Goal: Task Accomplishment & Management: Manage account settings

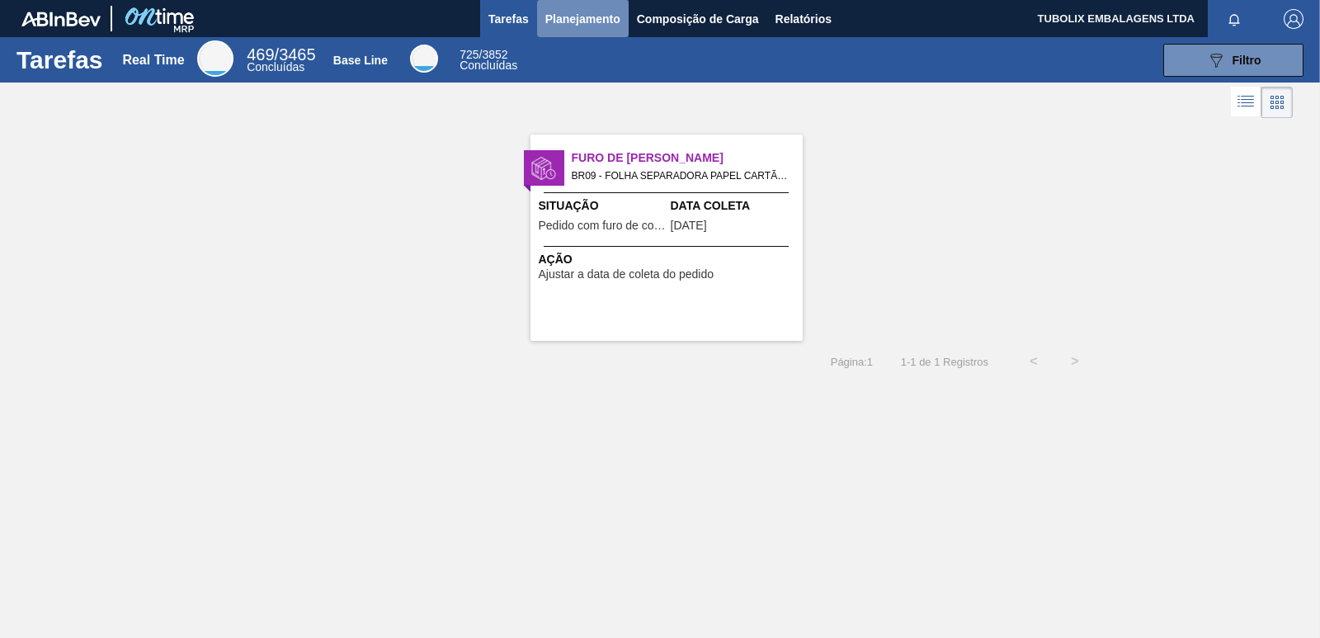
click at [600, 20] on span "Planejamento" at bounding box center [582, 19] width 75 height 20
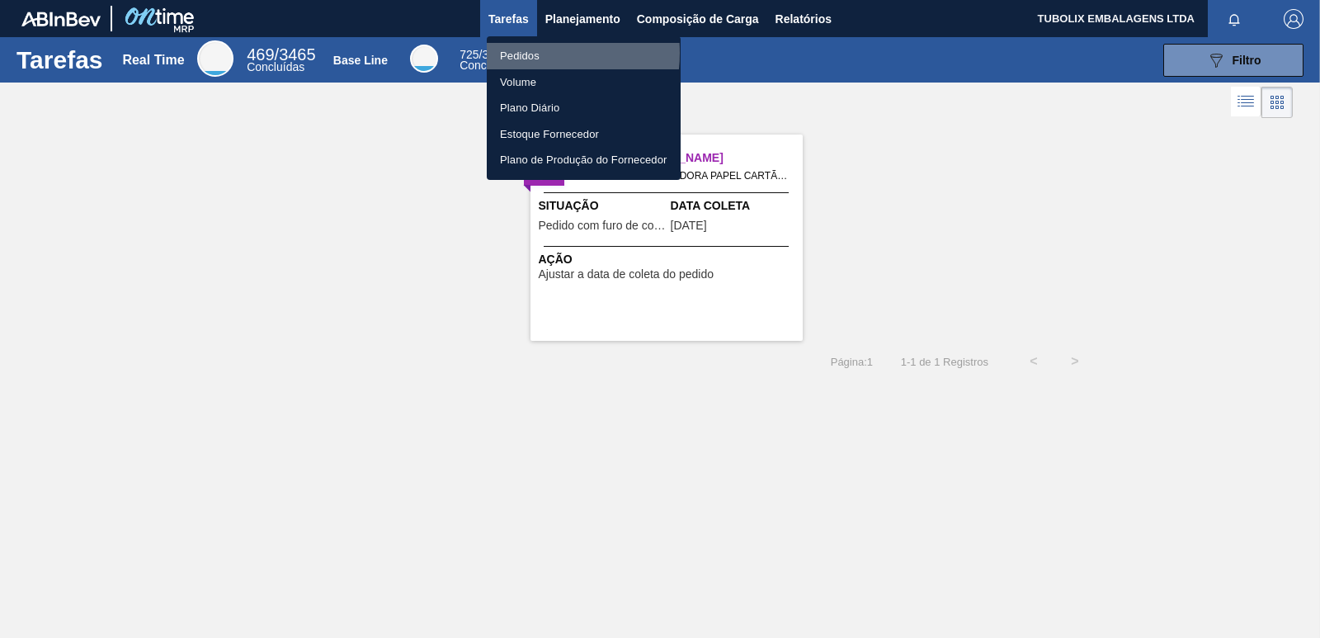
click at [522, 52] on li "Pedidos" at bounding box center [584, 56] width 194 height 26
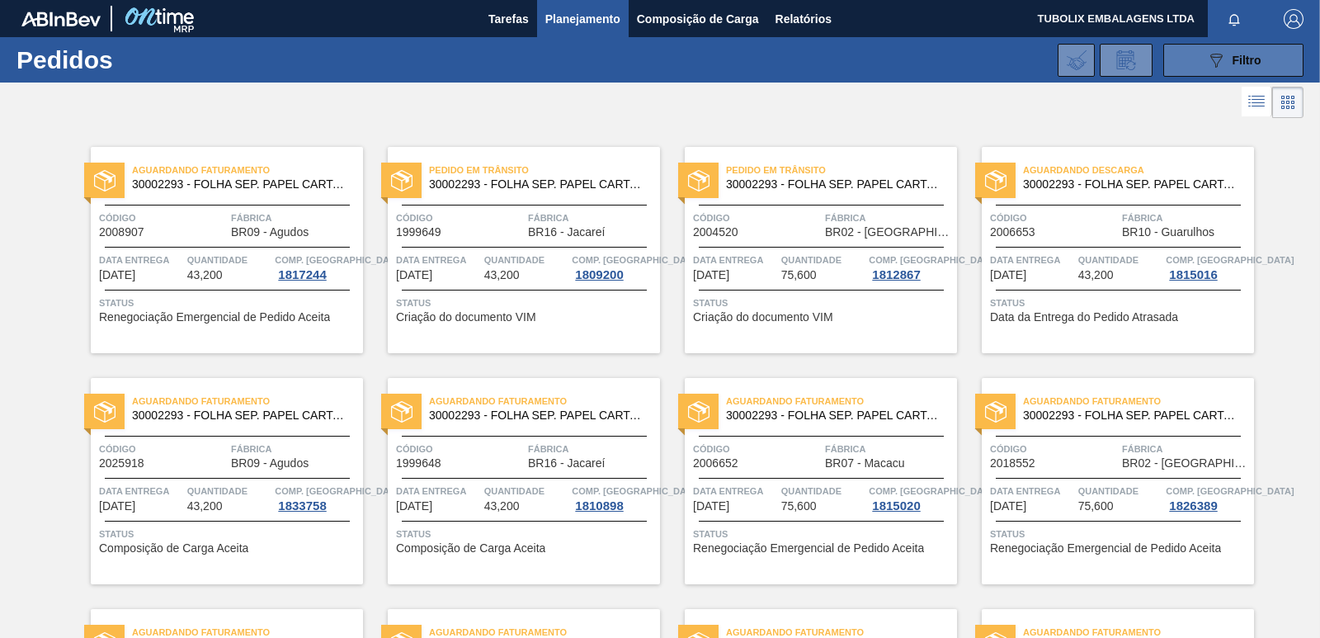
click at [1240, 68] on div "089F7B8B-B2A5-4AFE-B5C0-19BA573D28AC Filtro" at bounding box center [1233, 60] width 55 height 20
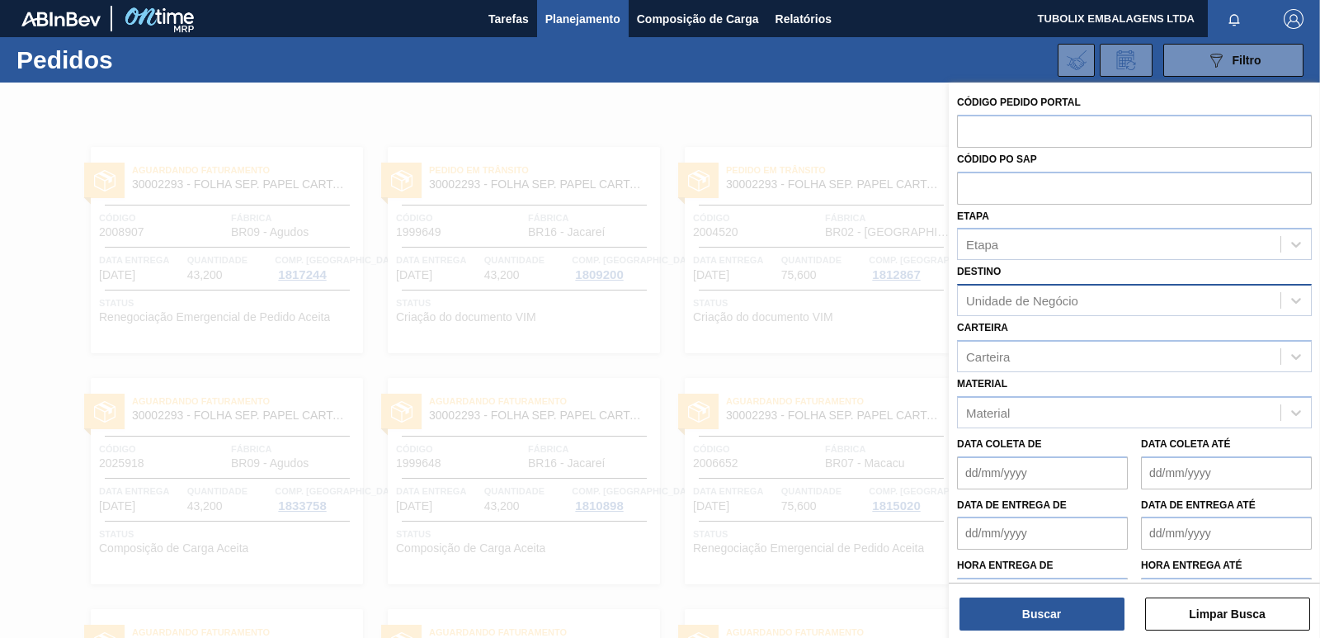
click at [1119, 290] on div "Unidade de Negócio" at bounding box center [1119, 301] width 323 height 24
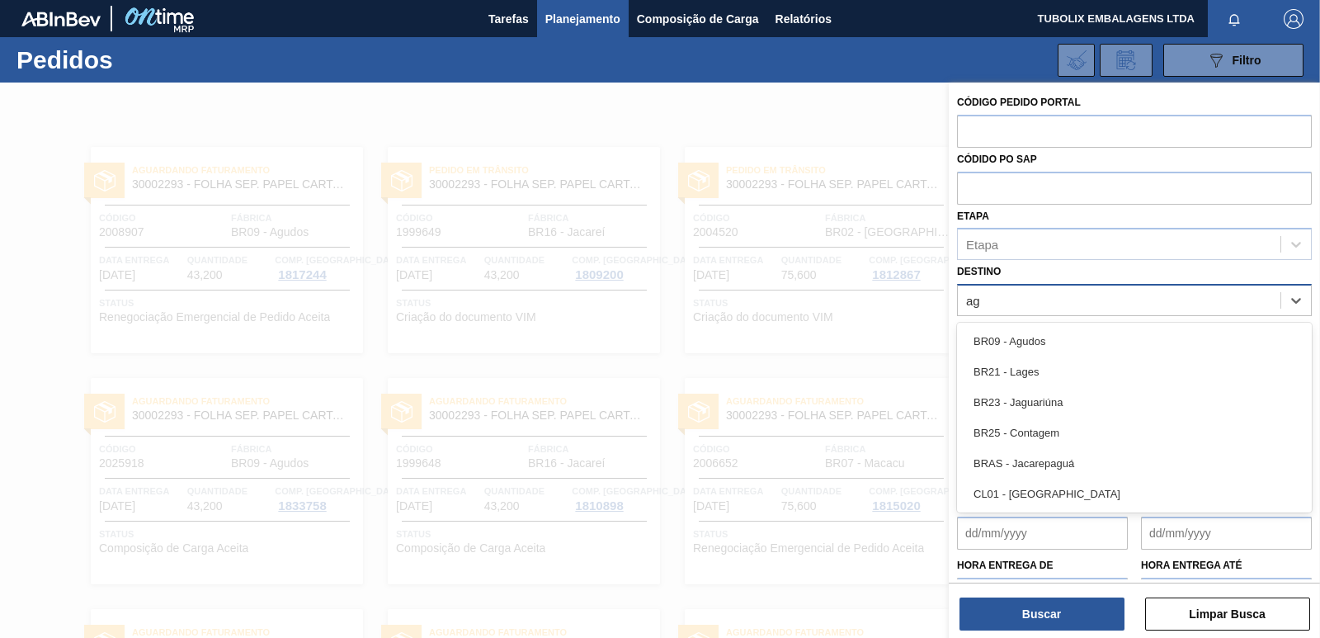
type input "agu"
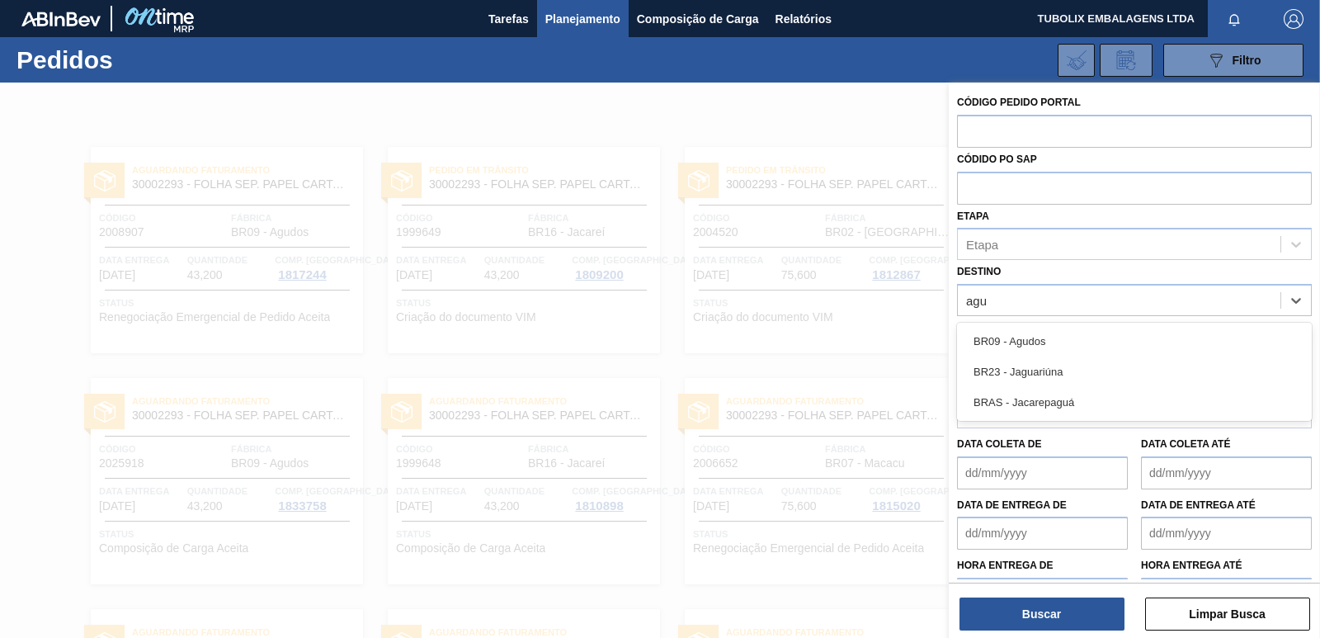
click at [1060, 329] on div "BR09 - Agudos" at bounding box center [1134, 341] width 355 height 31
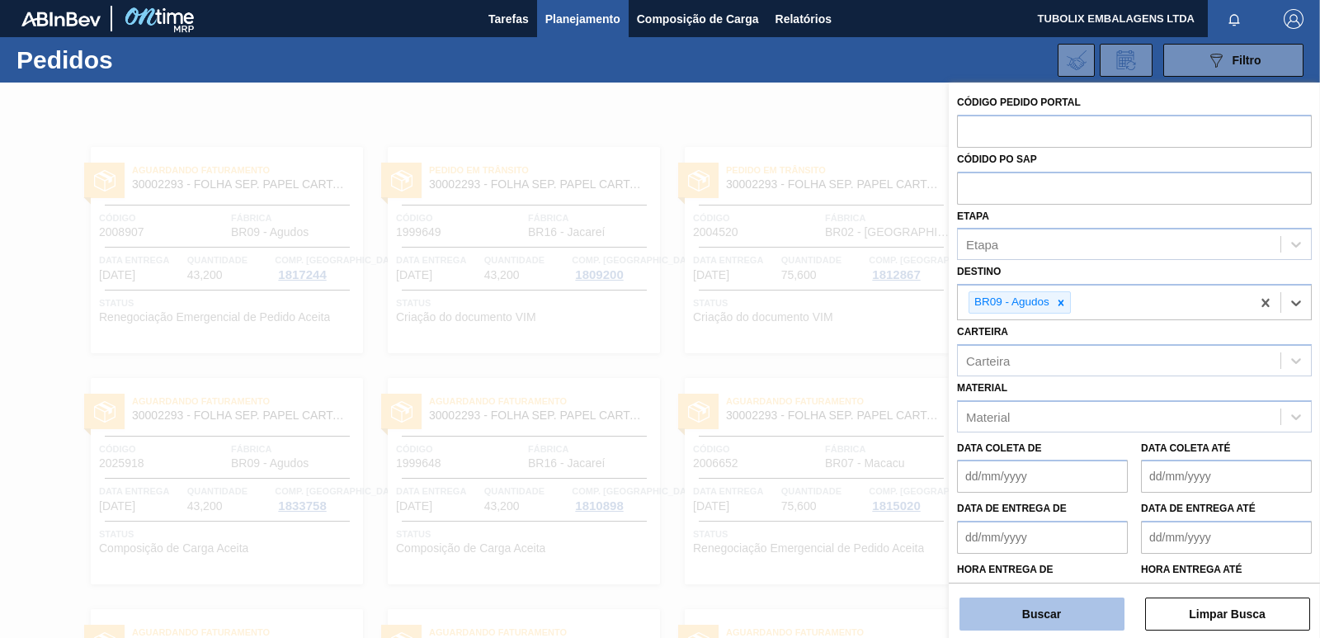
click at [1066, 607] on button "Buscar" at bounding box center [1042, 613] width 165 height 33
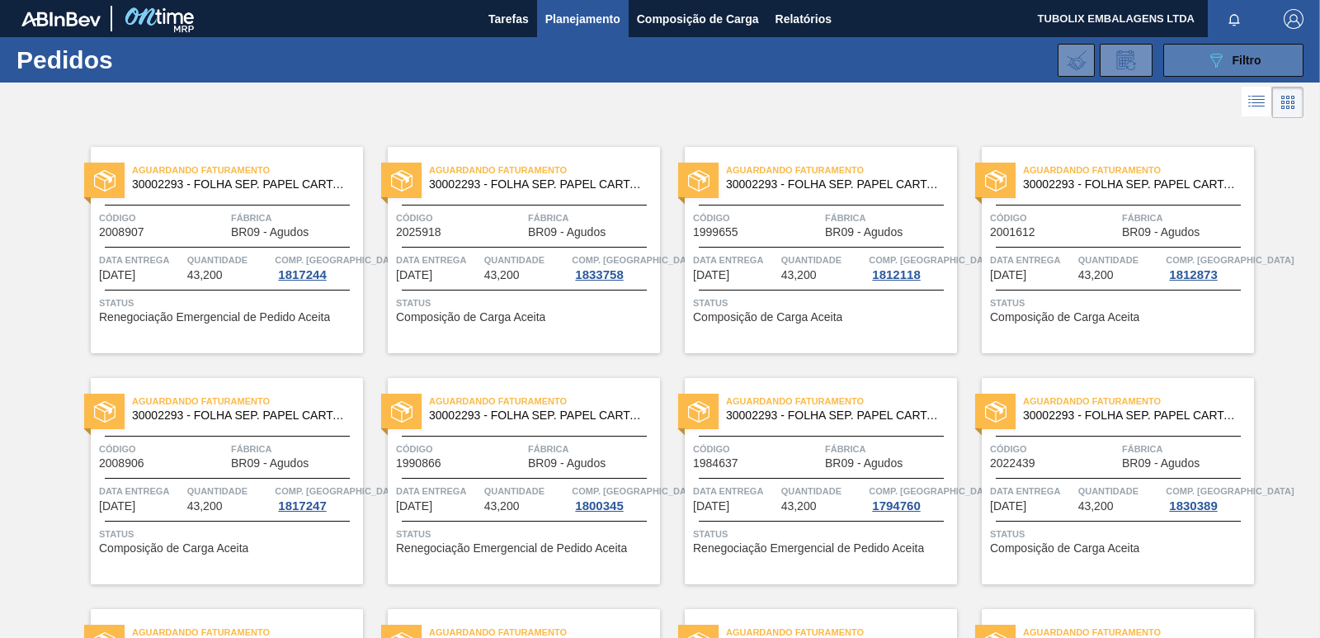
click at [1227, 61] on div "089F7B8B-B2A5-4AFE-B5C0-19BA573D28AC Filtro" at bounding box center [1233, 60] width 55 height 20
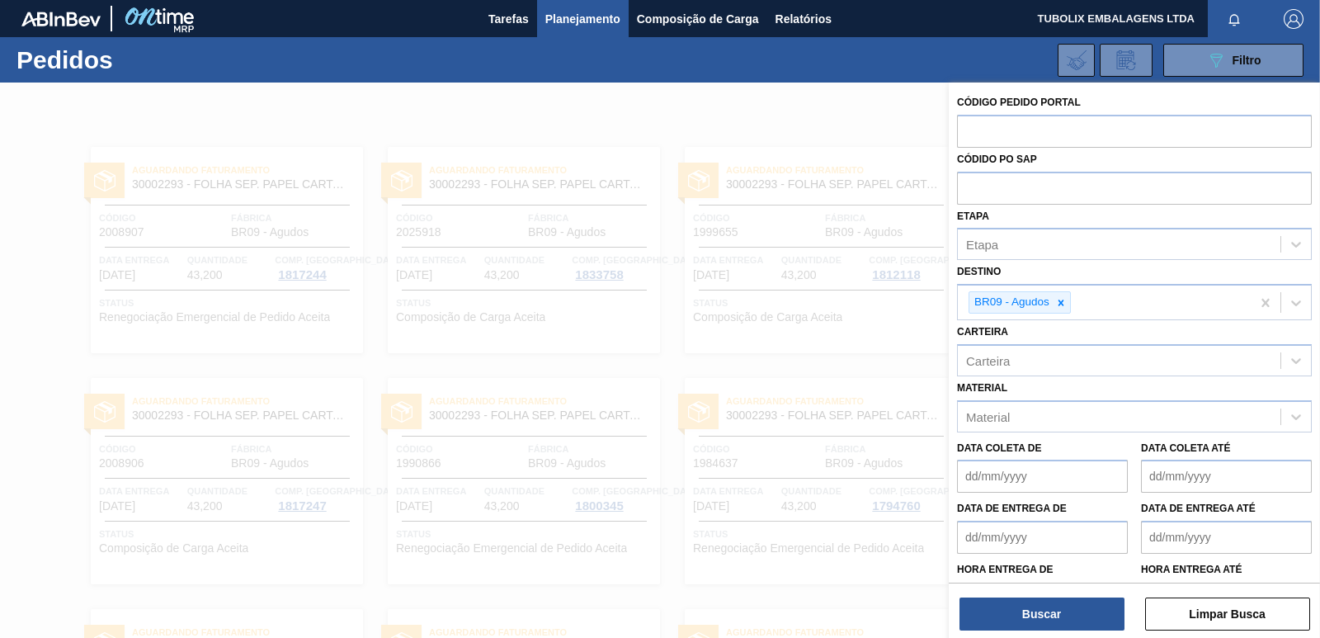
click at [925, 134] on div at bounding box center [660, 402] width 1320 height 638
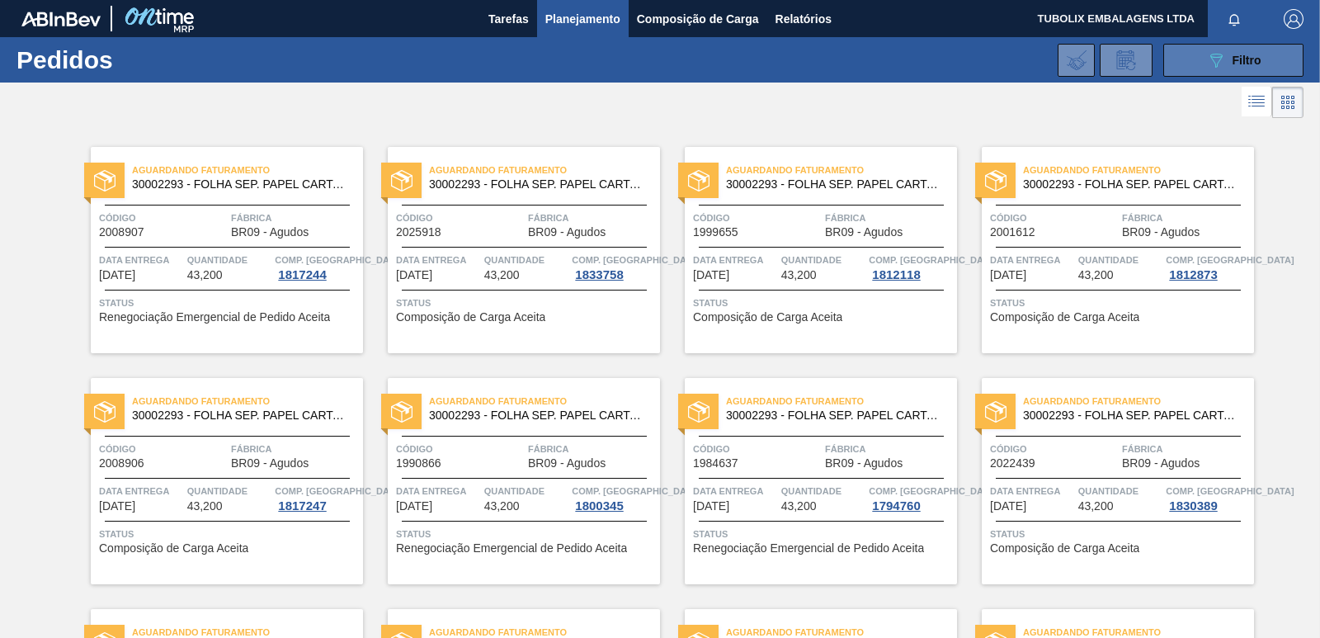
click at [1217, 49] on button "089F7B8B-B2A5-4AFE-B5C0-19BA573D28AC Filtro" at bounding box center [1234, 60] width 140 height 33
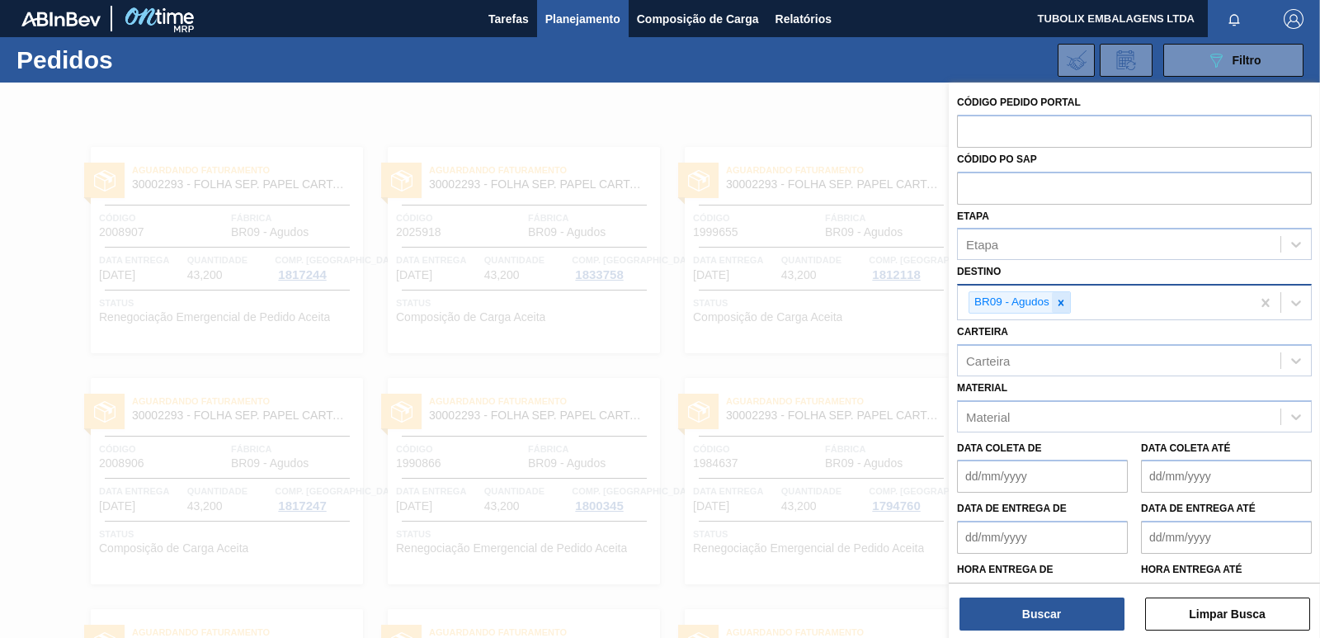
click at [1062, 303] on icon at bounding box center [1062, 303] width 6 height 6
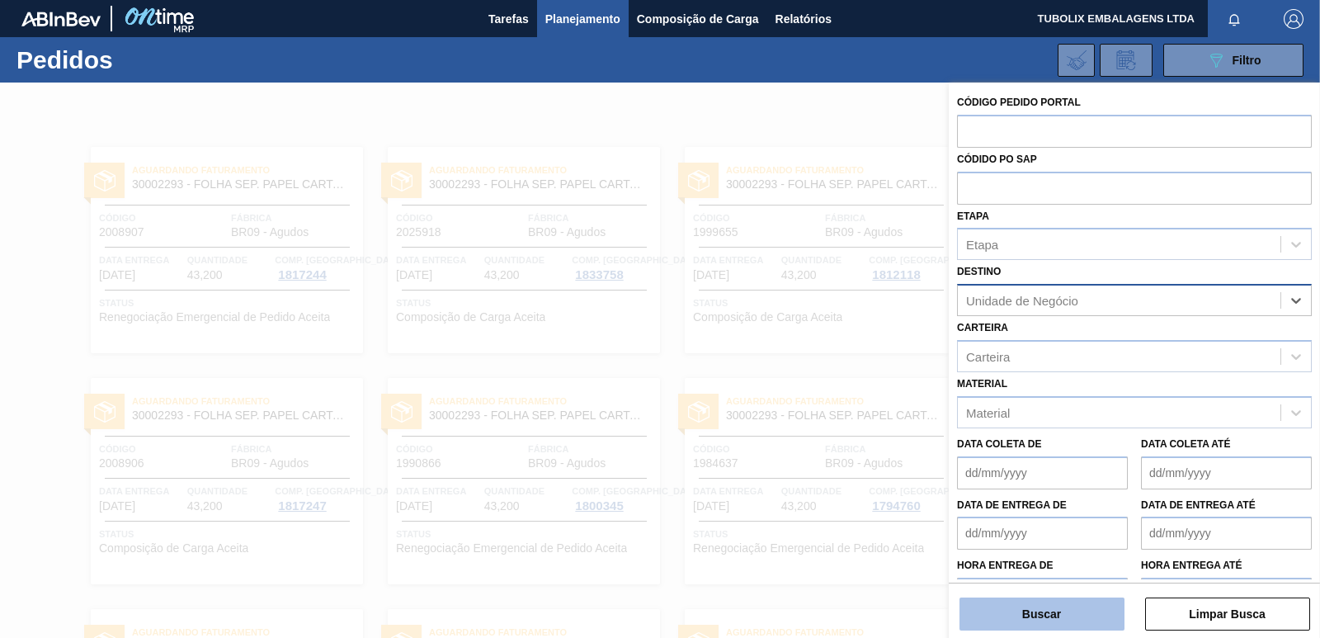
click at [1065, 606] on button "Buscar" at bounding box center [1042, 613] width 165 height 33
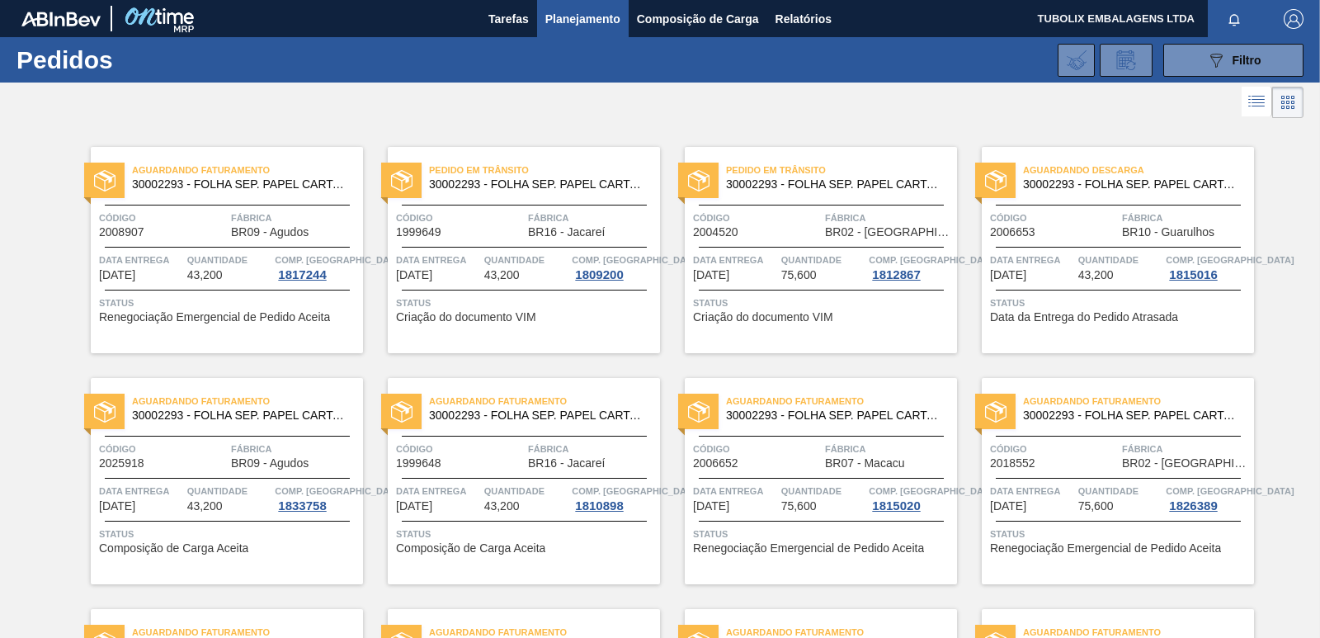
click at [847, 229] on span "BR02 - [GEOGRAPHIC_DATA]" at bounding box center [889, 232] width 128 height 12
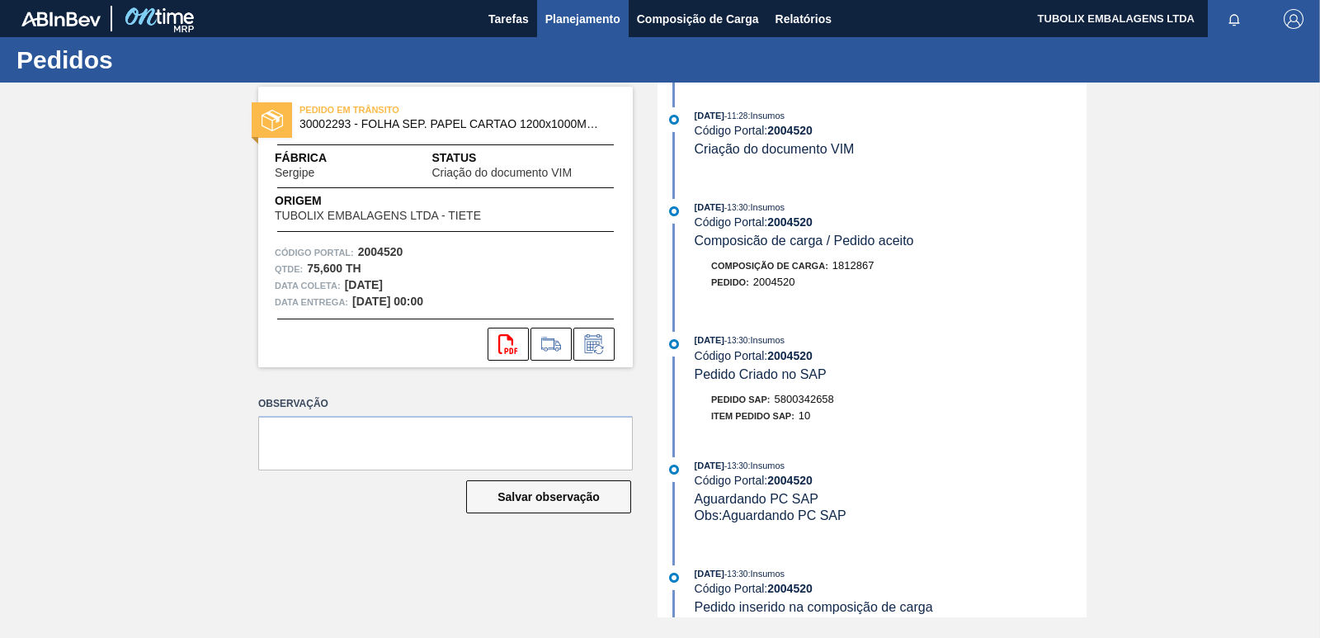
click at [569, 23] on span "Planejamento" at bounding box center [582, 19] width 75 height 20
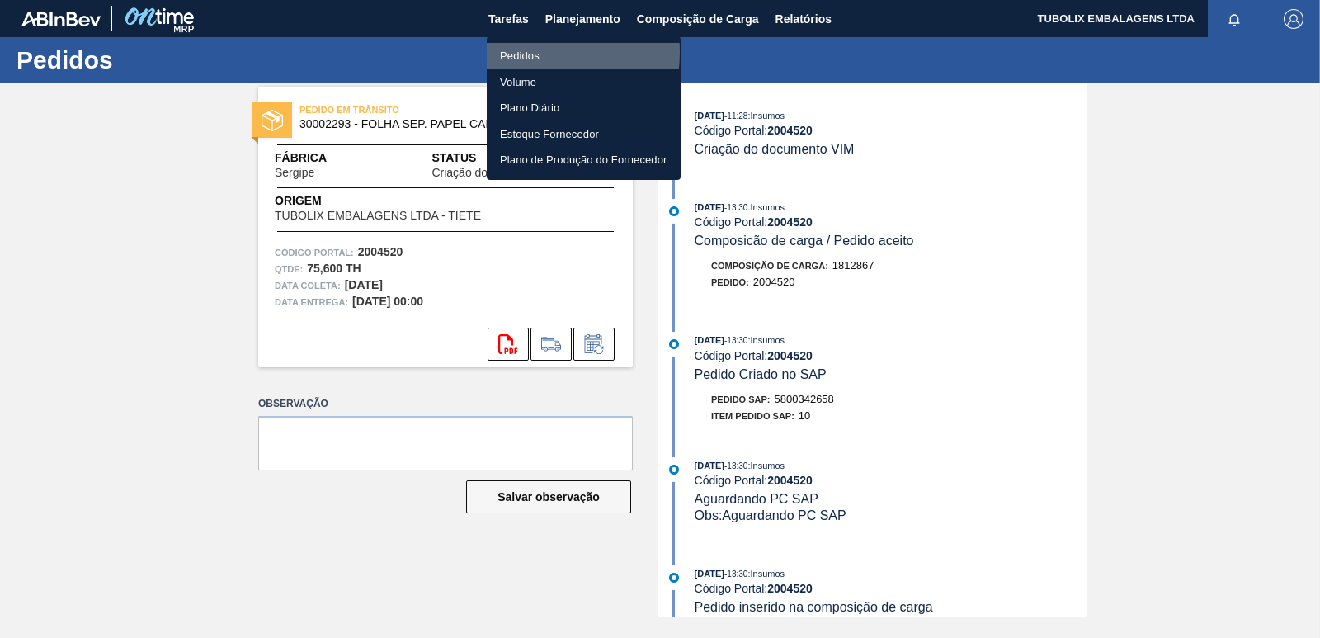
click at [517, 52] on li "Pedidos" at bounding box center [584, 56] width 194 height 26
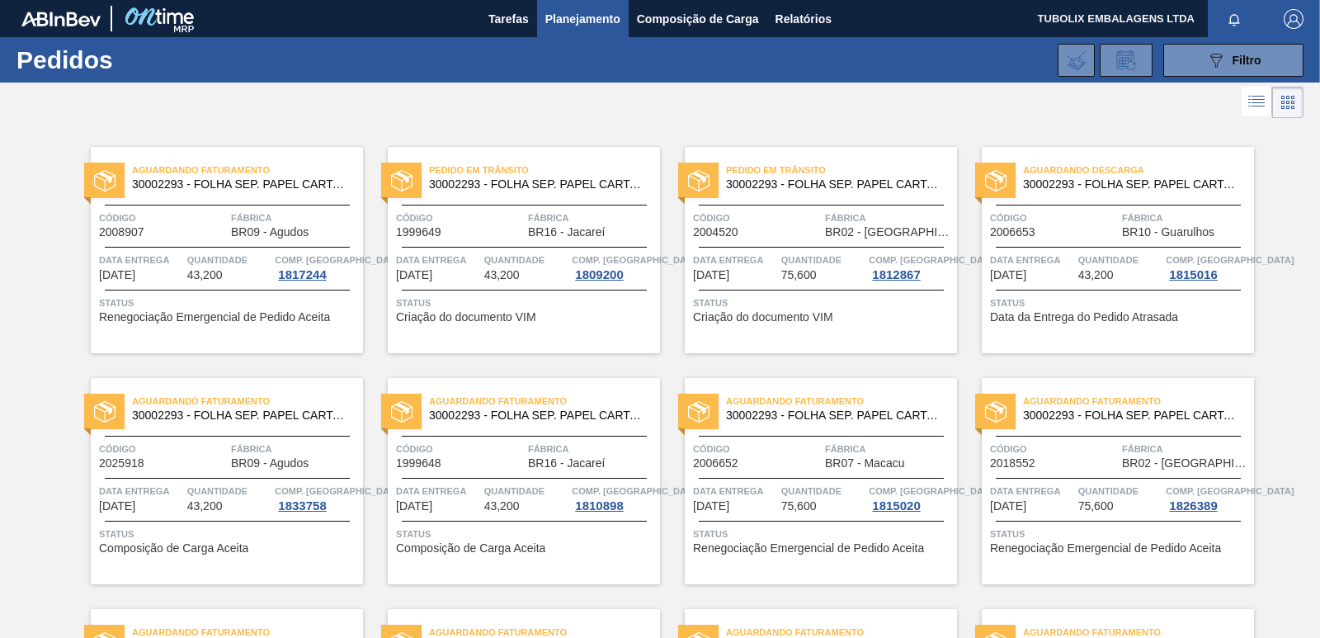
click at [596, 119] on div at bounding box center [660, 103] width 1320 height 40
click at [213, 227] on div "Código 2008907" at bounding box center [163, 224] width 128 height 29
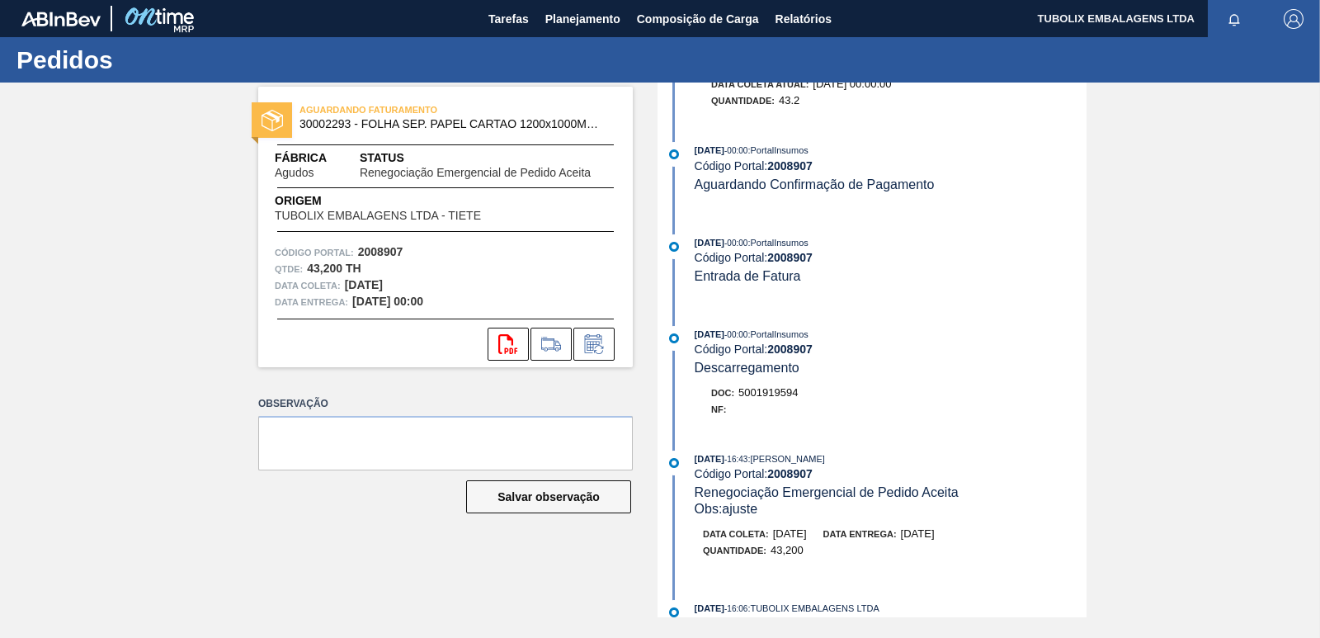
scroll to position [165, 0]
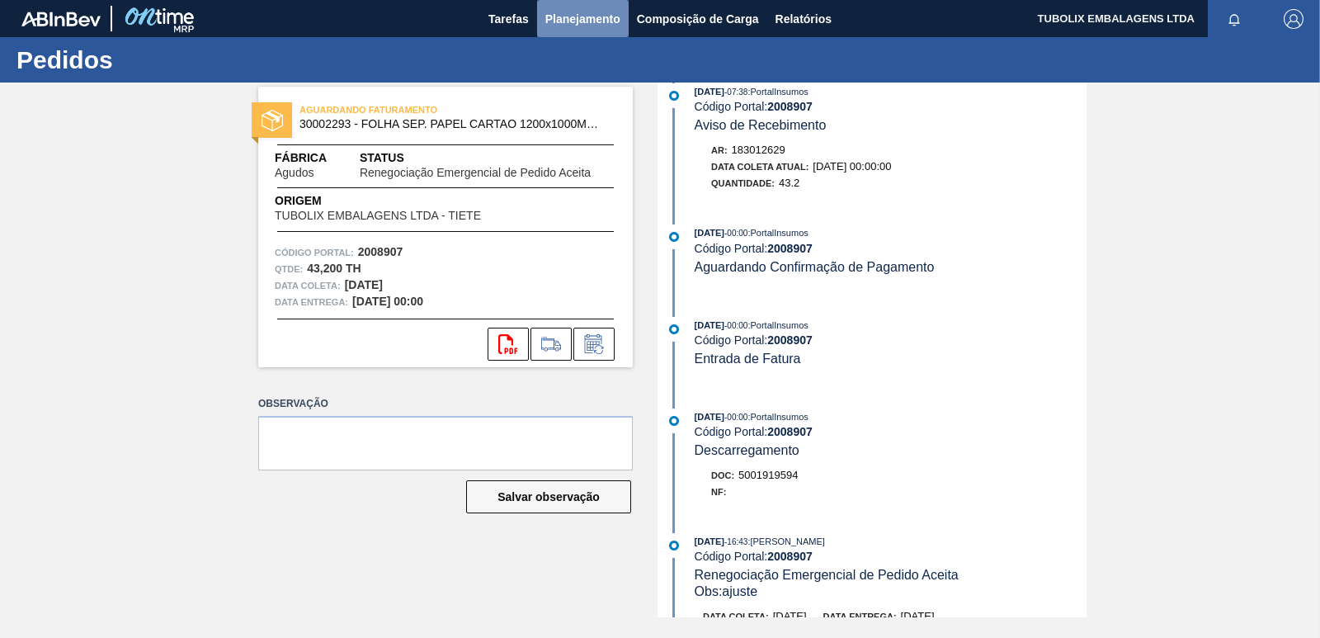
click at [549, 17] on span "Planejamento" at bounding box center [582, 19] width 75 height 20
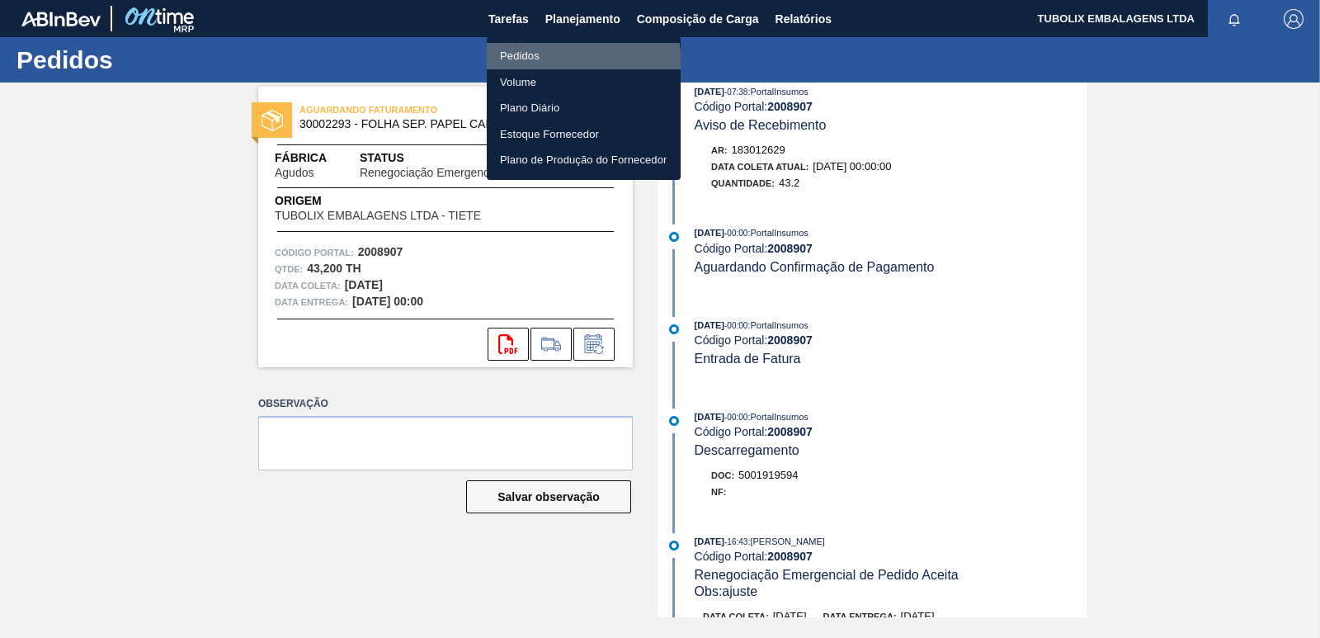
click at [539, 67] on li "Pedidos" at bounding box center [584, 56] width 194 height 26
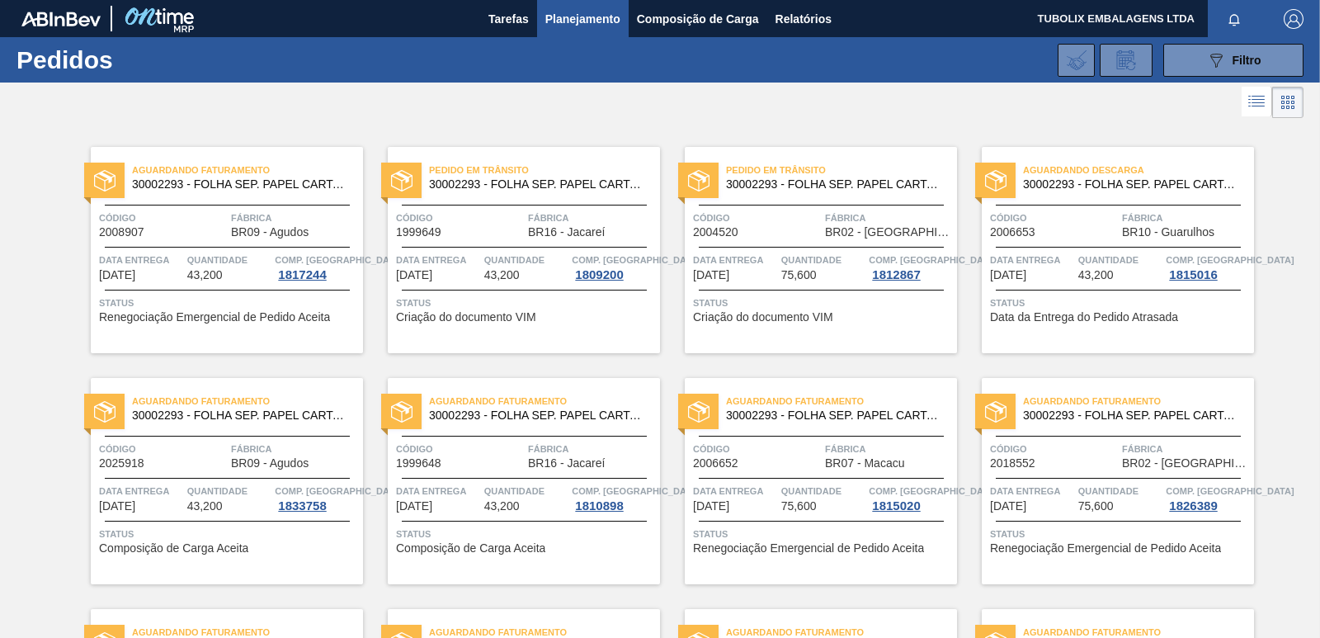
click at [791, 224] on span "Código" at bounding box center [757, 218] width 128 height 17
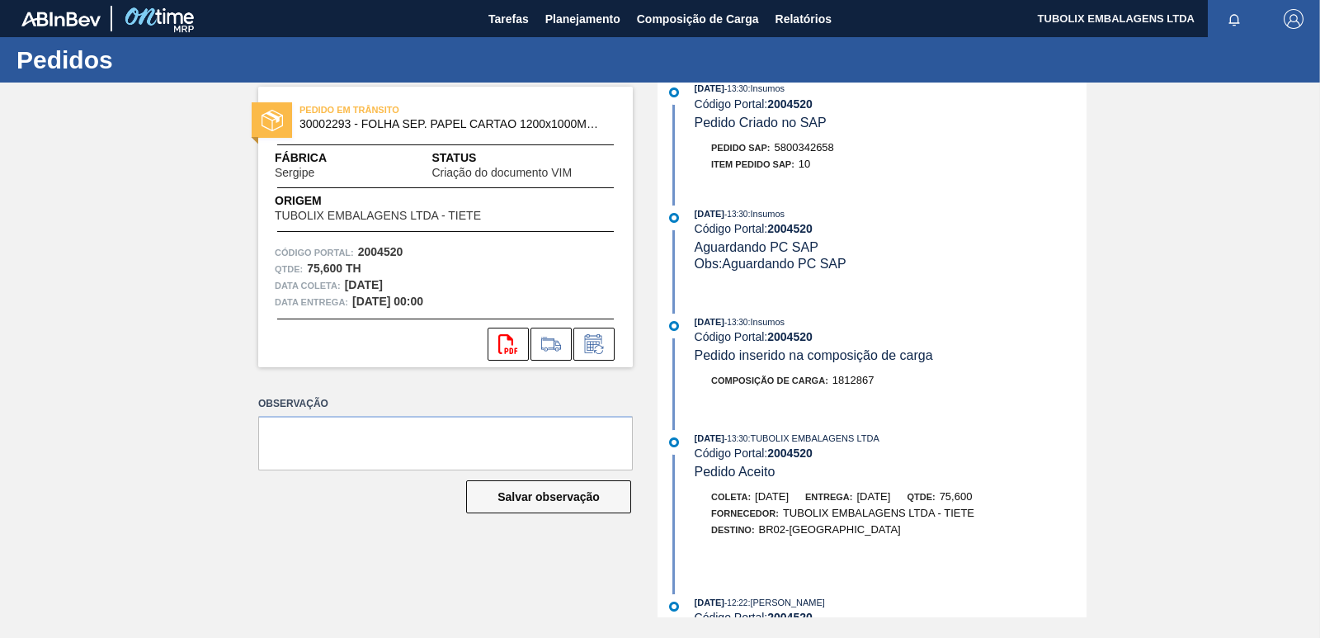
scroll to position [198, 0]
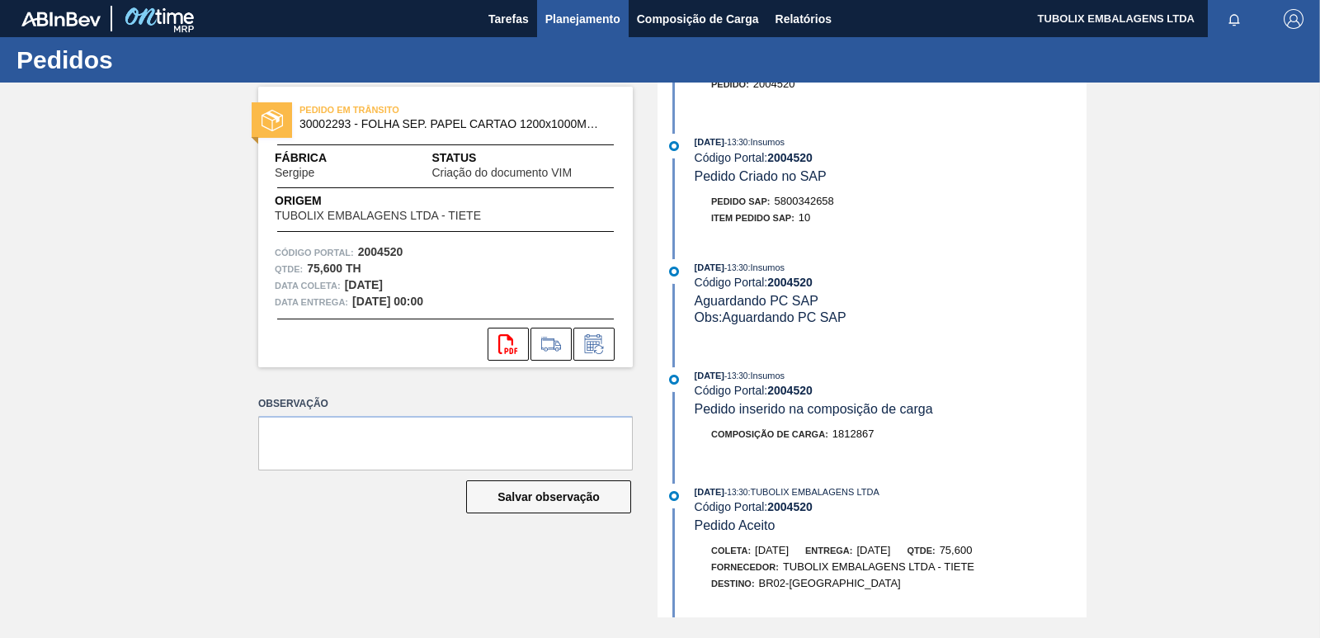
click at [616, 18] on span "Planejamento" at bounding box center [582, 19] width 75 height 20
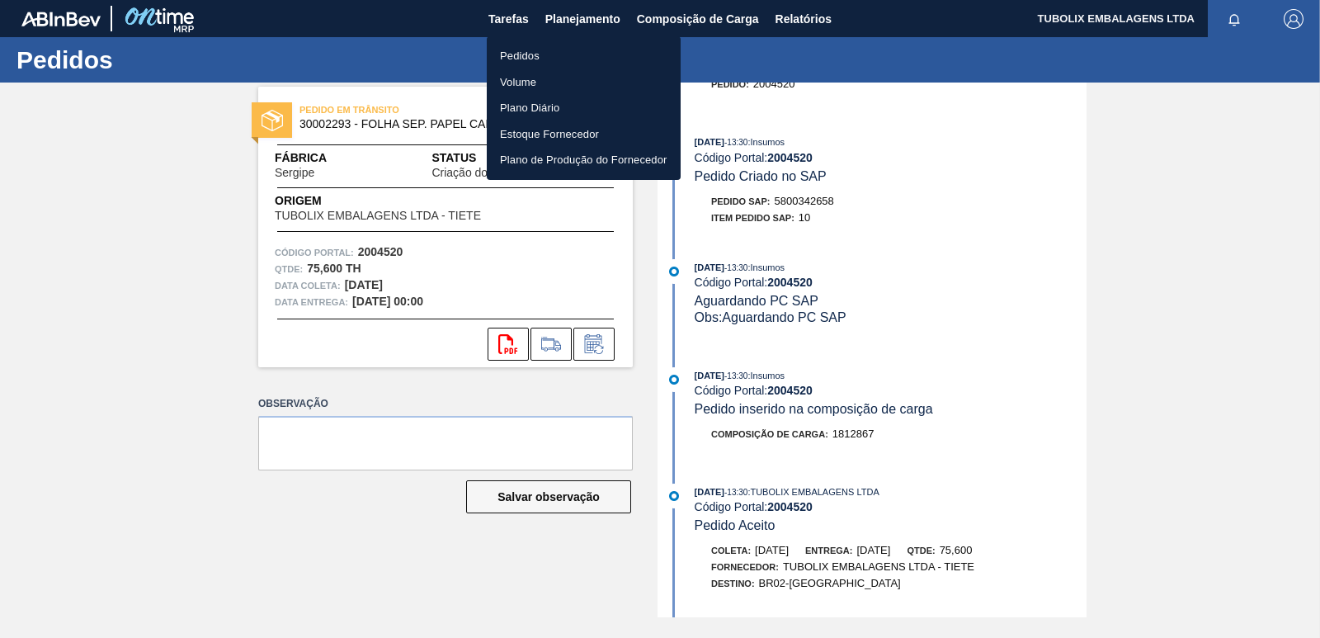
click at [541, 50] on li "Pedidos" at bounding box center [584, 56] width 194 height 26
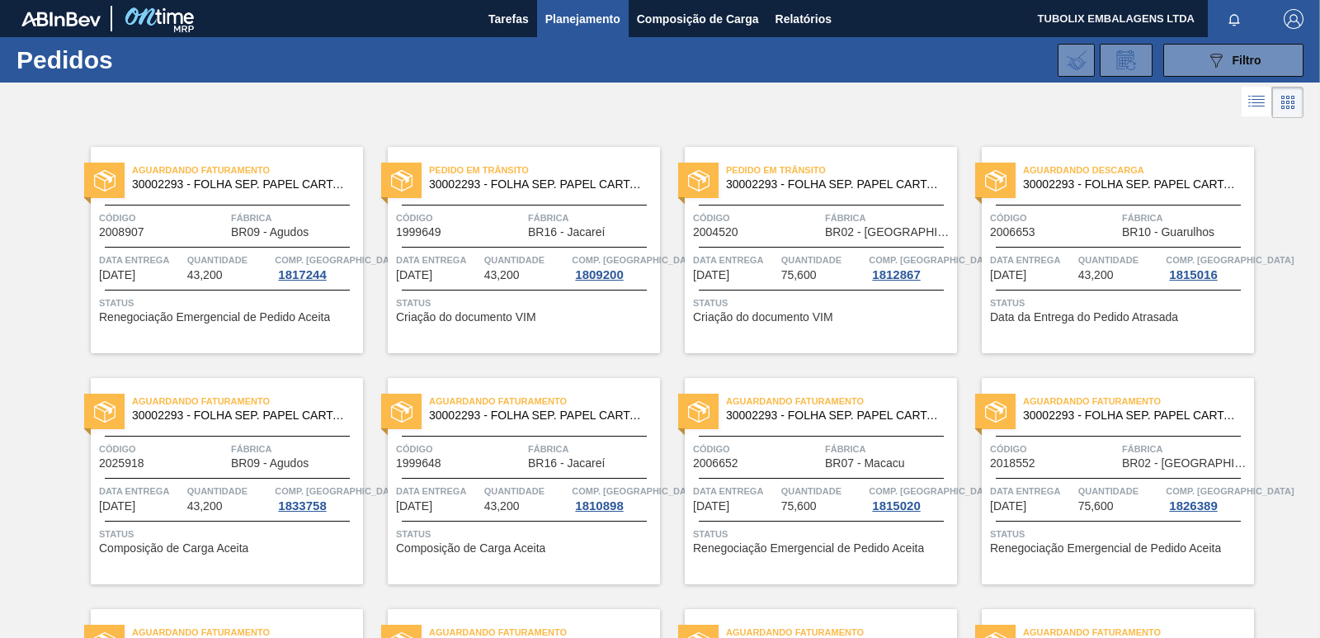
click at [1079, 405] on span "Aguardando Faturamento" at bounding box center [1138, 401] width 231 height 17
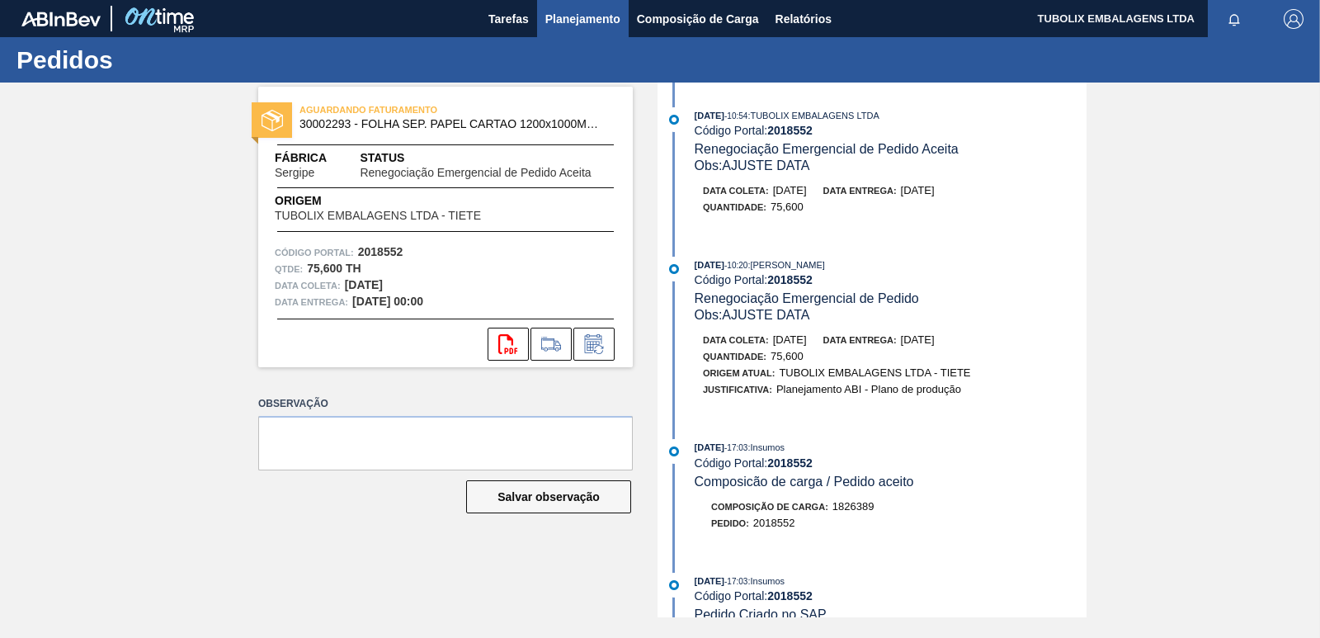
click at [601, 15] on span "Planejamento" at bounding box center [582, 19] width 75 height 20
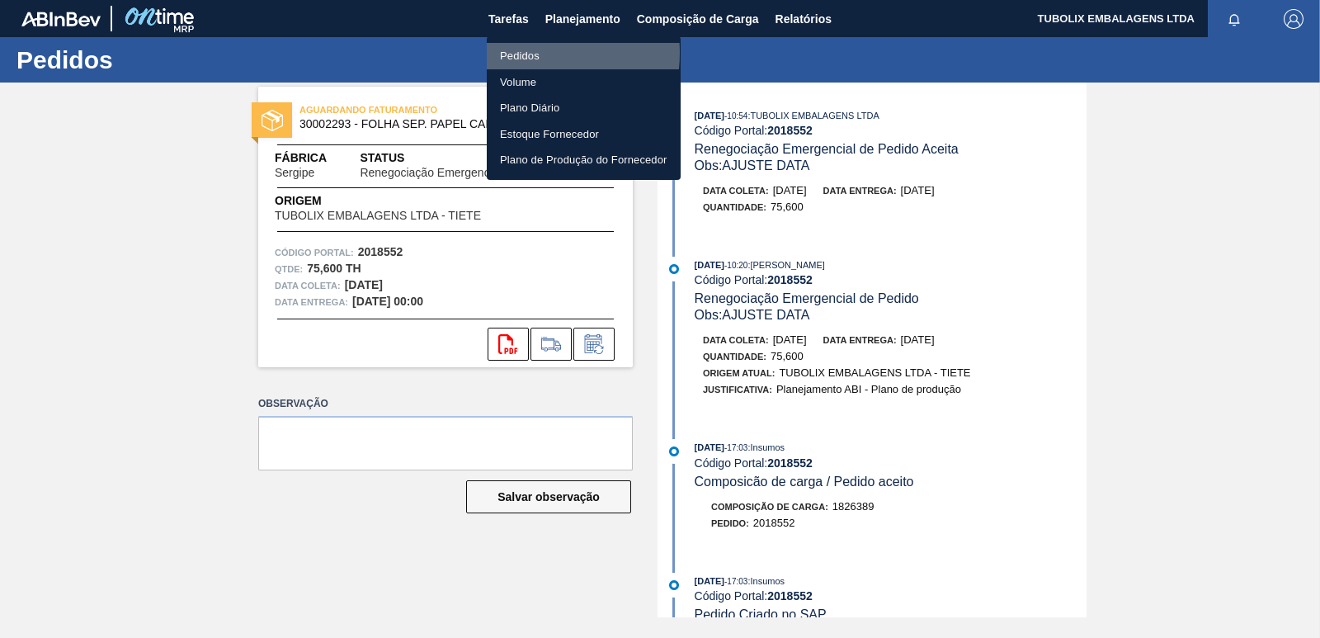
click at [520, 53] on li "Pedidos" at bounding box center [584, 56] width 194 height 26
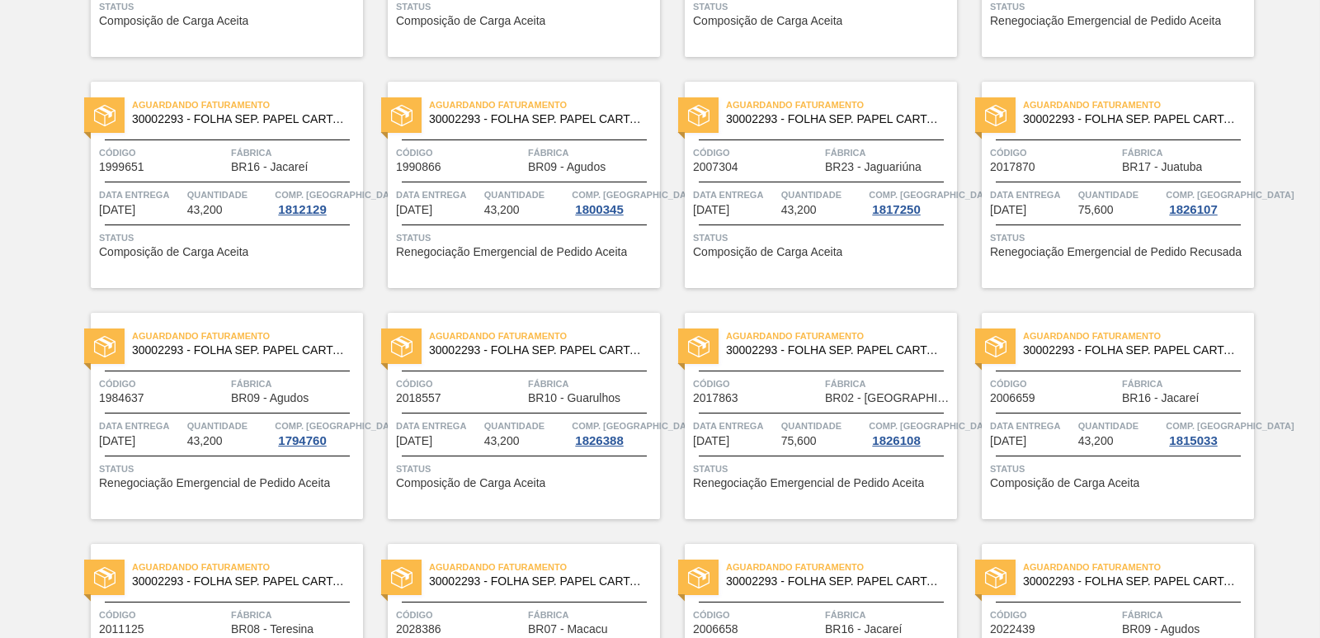
scroll to position [990, 0]
click at [827, 362] on div "Aguardando Faturamento 30002293 - FOLHA SEP. PAPEL CARTAO 1200x1000M 350g Códig…" at bounding box center [821, 415] width 272 height 206
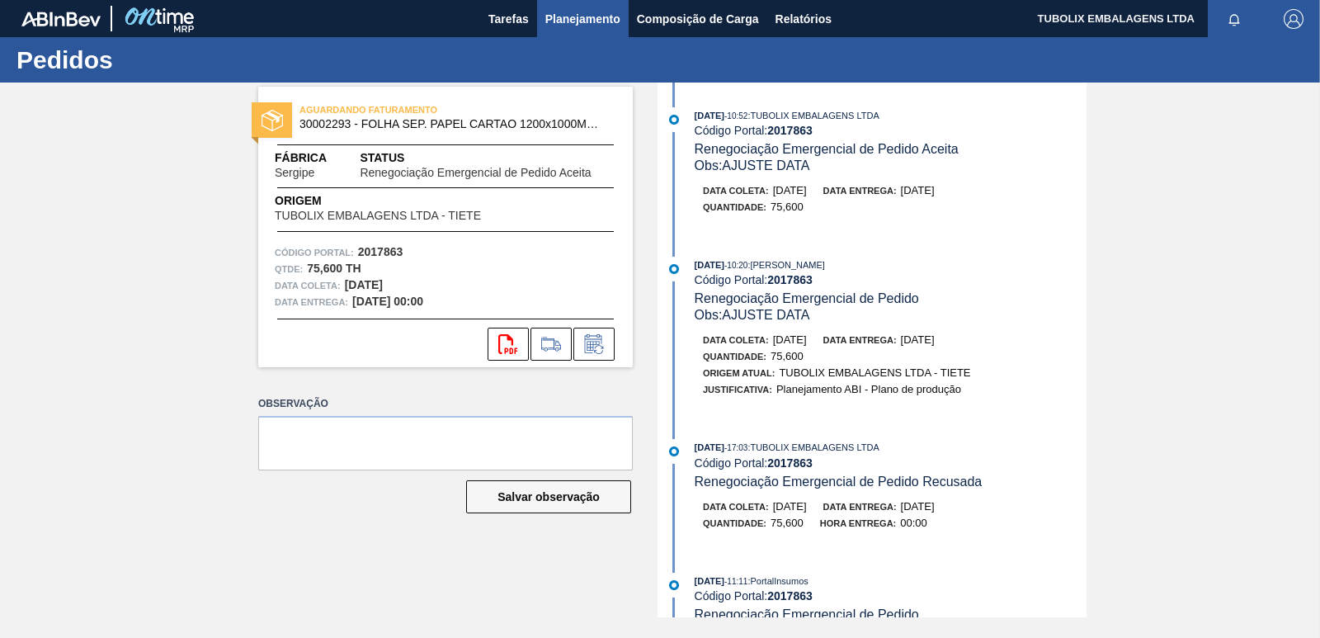
click at [561, 21] on span "Planejamento" at bounding box center [582, 19] width 75 height 20
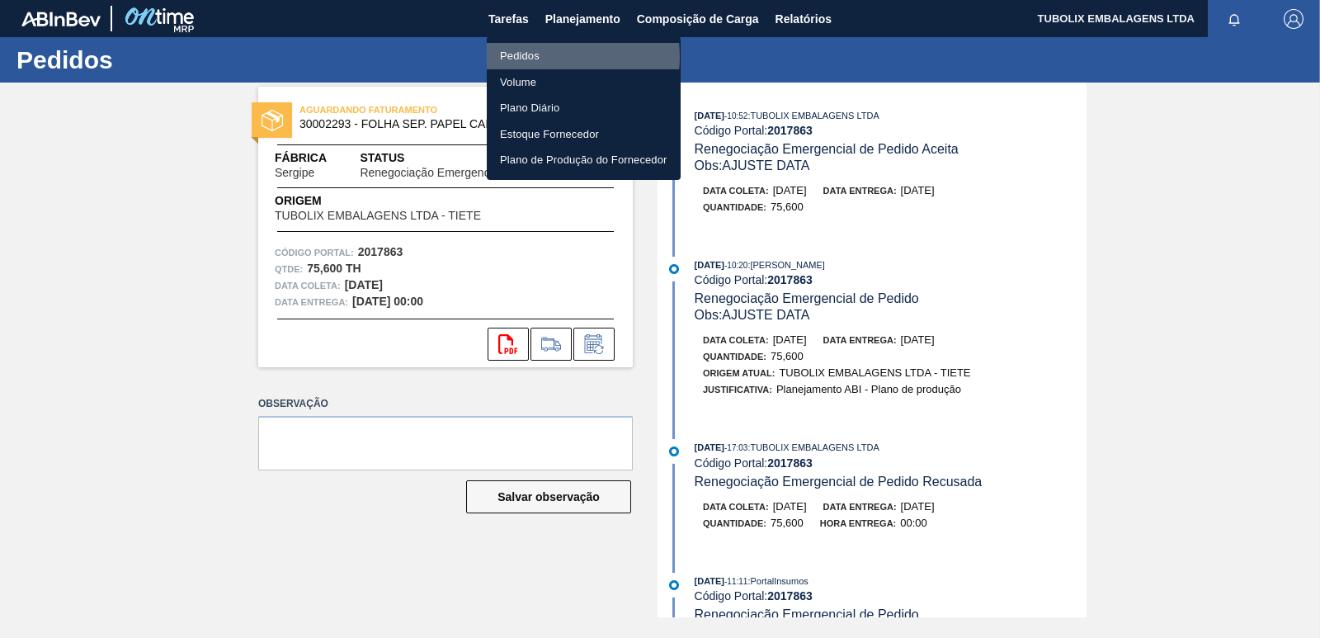
click at [539, 57] on li "Pedidos" at bounding box center [584, 56] width 194 height 26
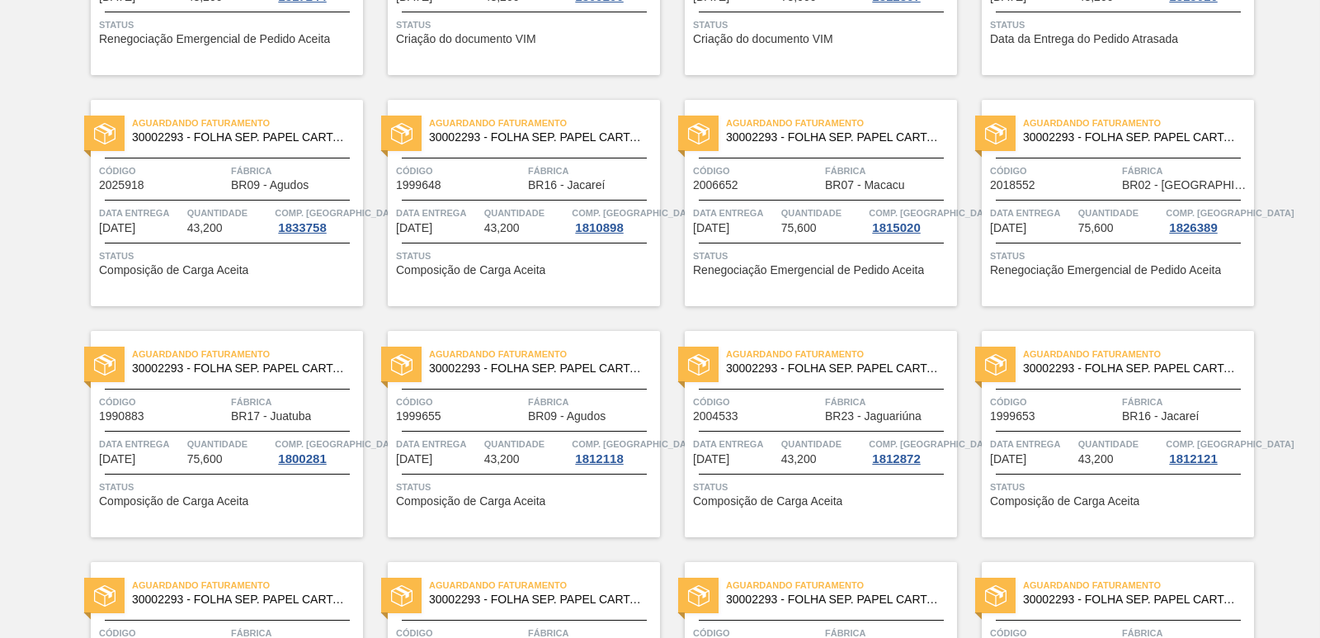
scroll to position [248, 0]
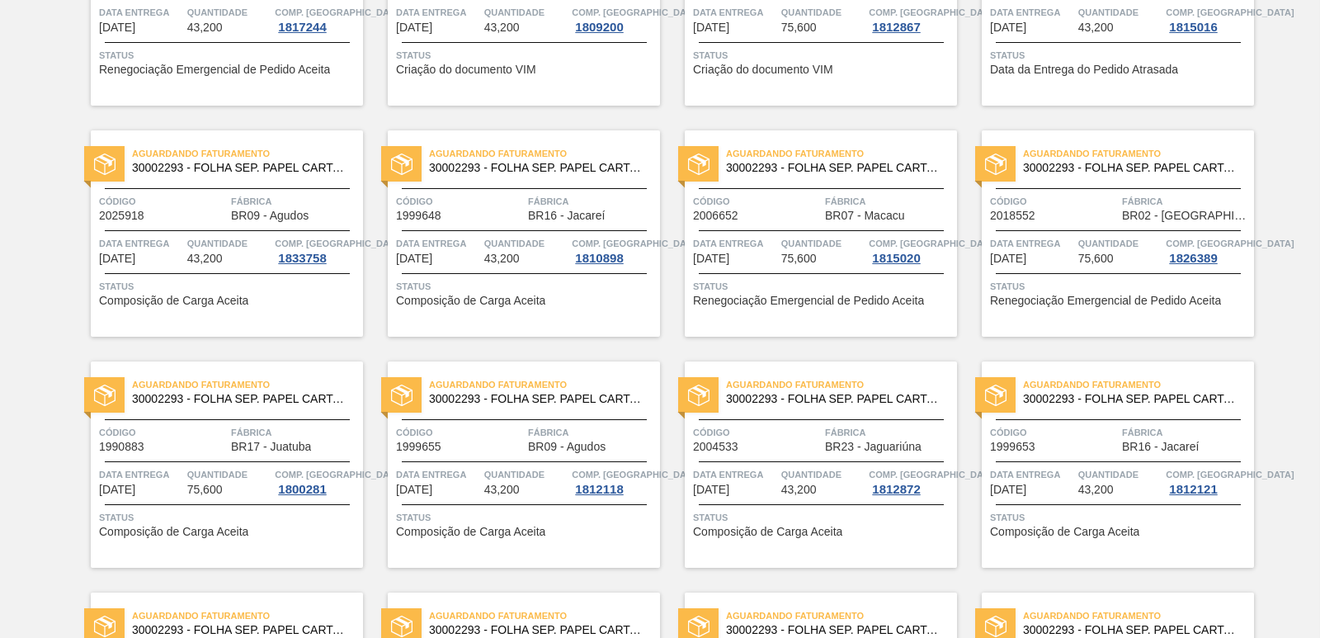
click at [1032, 235] on span "Data entrega" at bounding box center [1032, 243] width 84 height 17
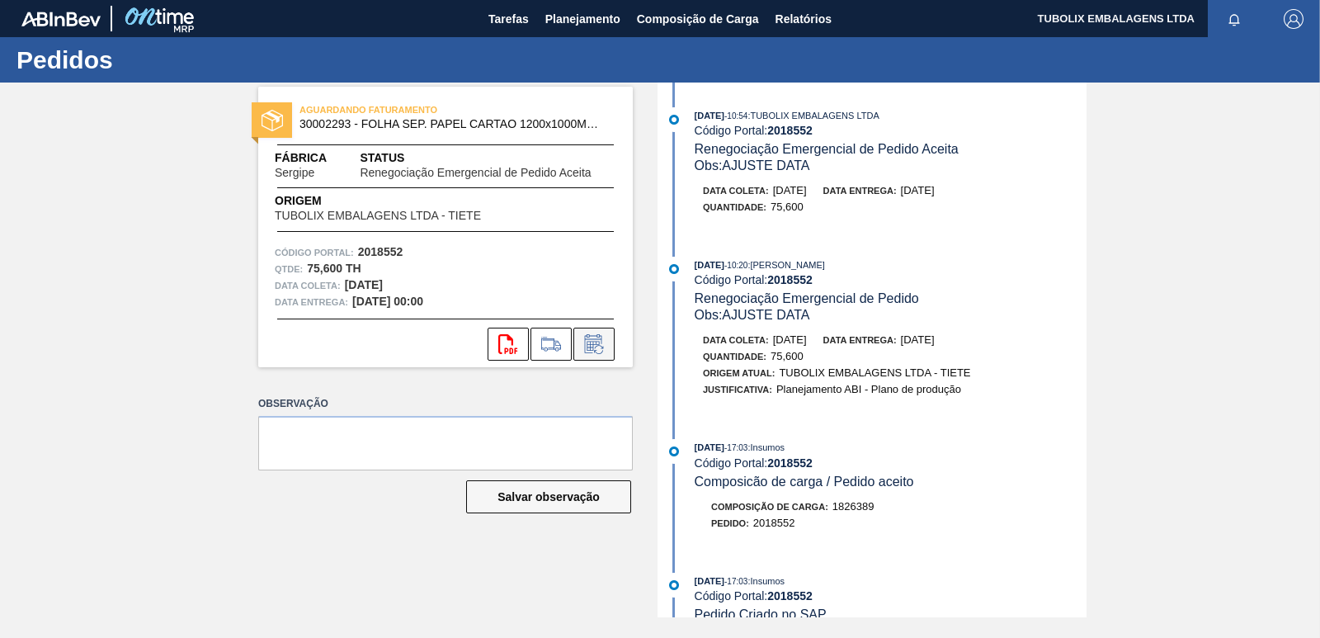
click at [598, 346] on icon at bounding box center [594, 344] width 26 height 20
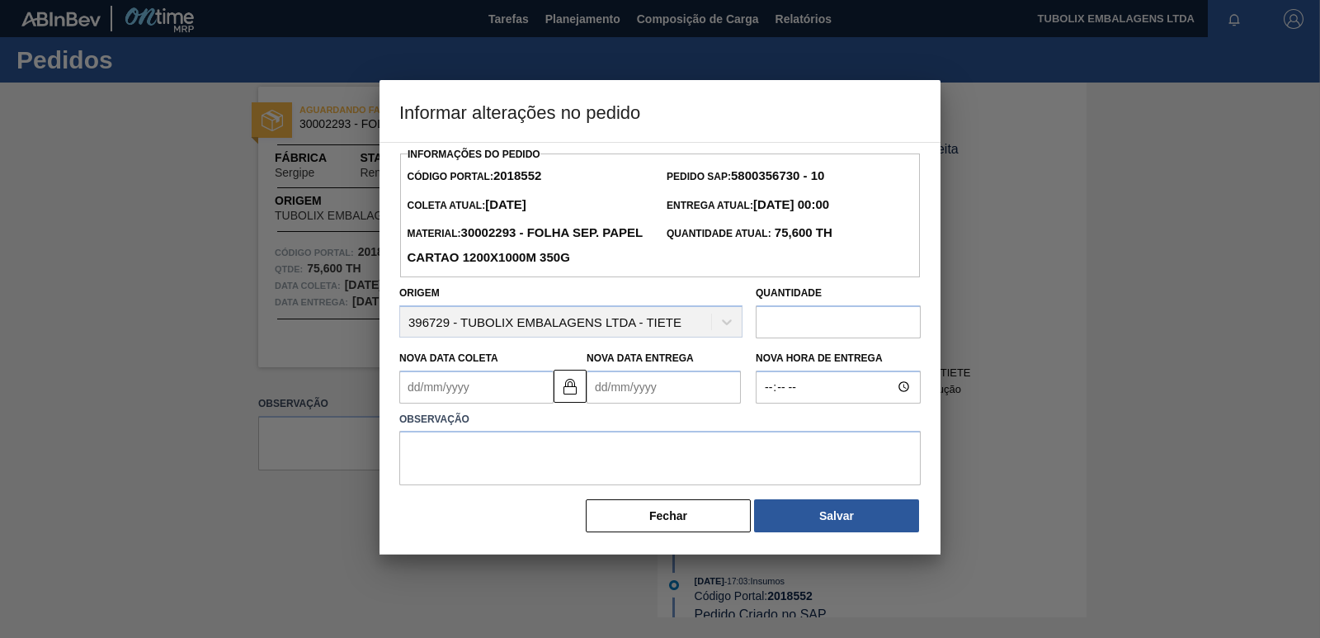
click at [423, 389] on Coleta2018552 "Nova Data Coleta" at bounding box center [476, 387] width 154 height 33
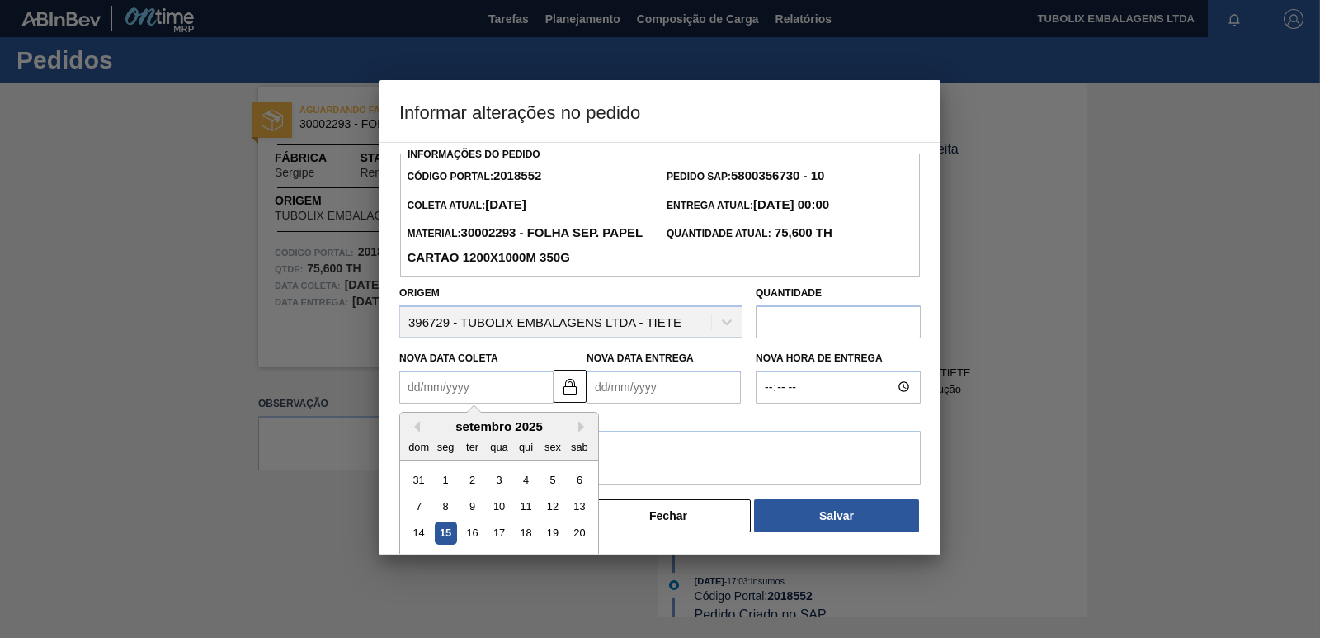
type Coleta2018552 "1"
type Entrega2018552 "[DATE]"
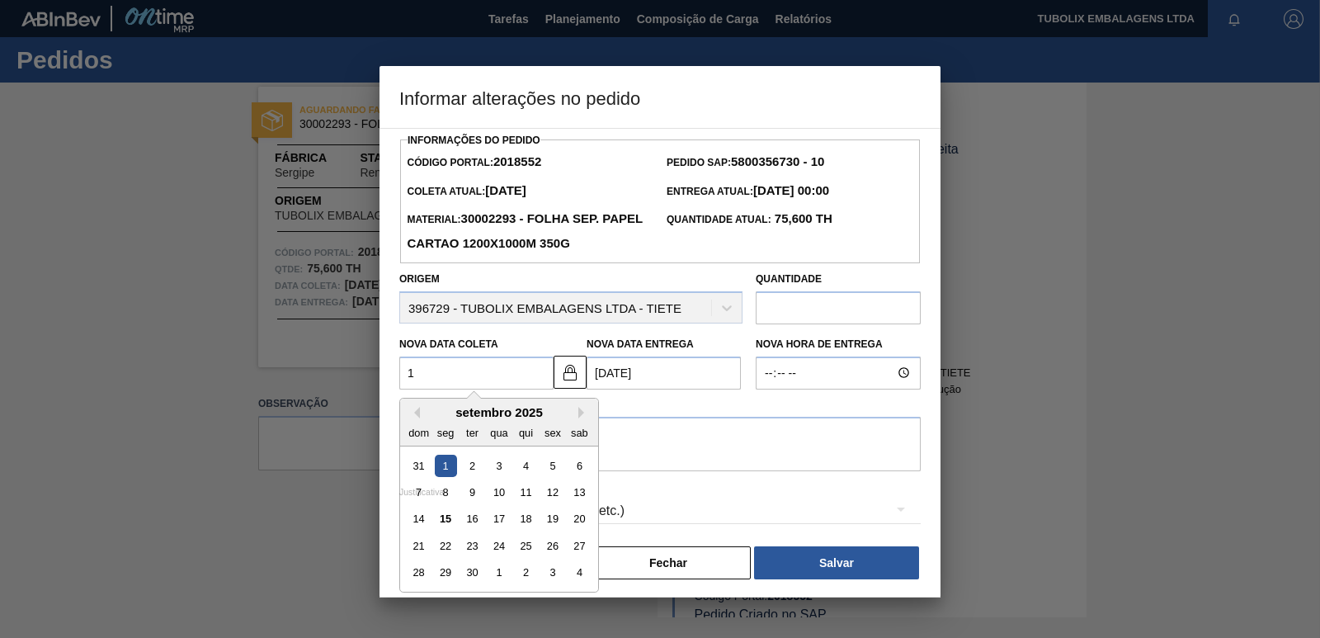
type Coleta2018552 "17"
type Entrega2018552 "[DATE]"
click at [497, 523] on div "17" at bounding box center [499, 519] width 22 height 22
type Coleta2018552 "[DATE]"
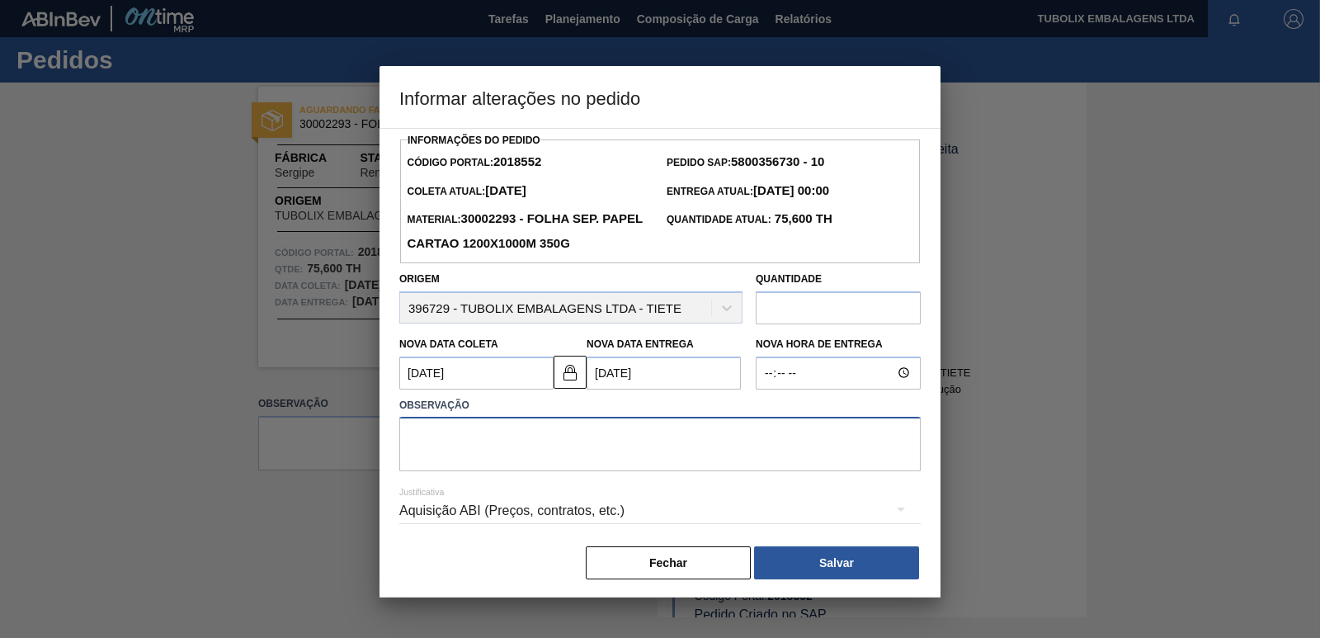
click at [651, 446] on textarea at bounding box center [660, 444] width 522 height 54
type textarea "AJUSTE"
click at [814, 547] on div "Informações do Pedido Código Portal: 2018552 Pedido SAP: 5800356730 - 10 Coleta…" at bounding box center [660, 355] width 522 height 452
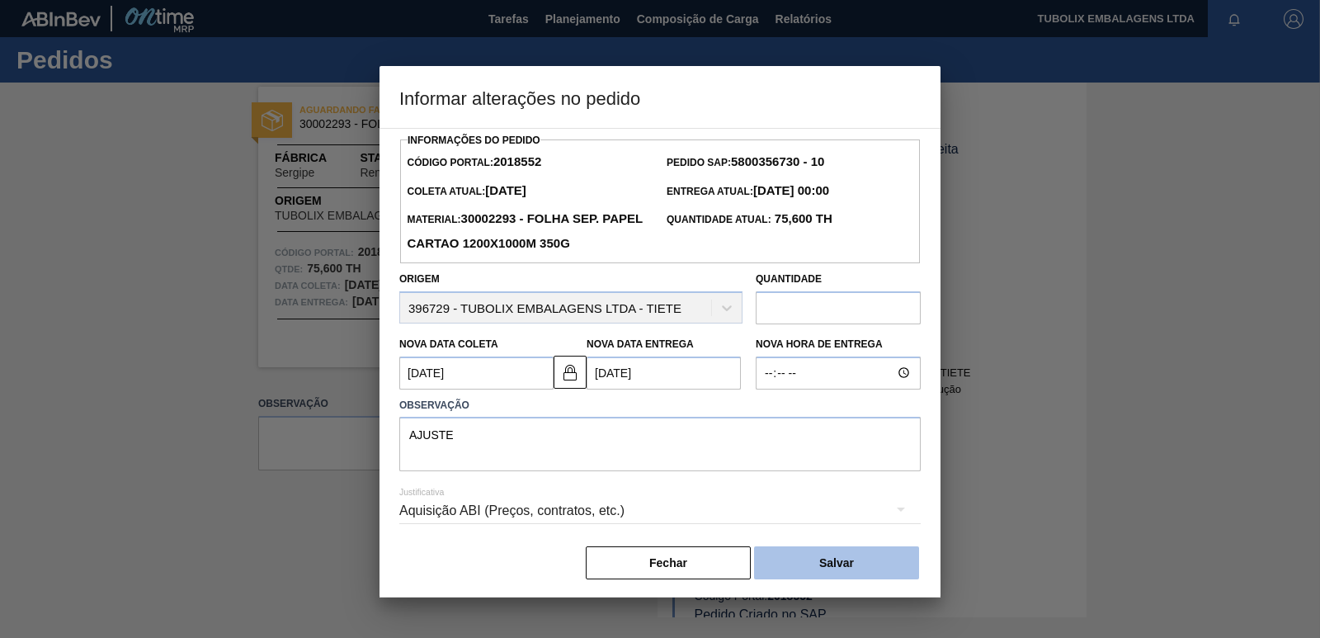
click at [816, 554] on button "Salvar" at bounding box center [836, 562] width 165 height 33
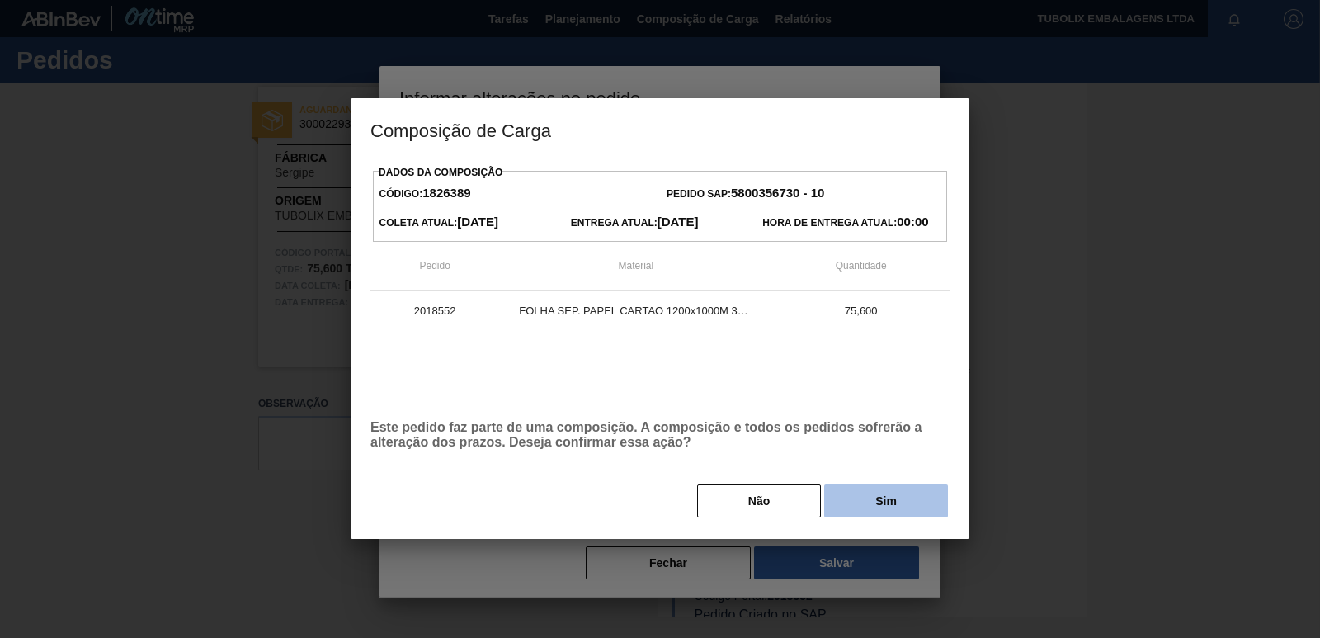
click at [871, 503] on button "Sim" at bounding box center [886, 500] width 124 height 33
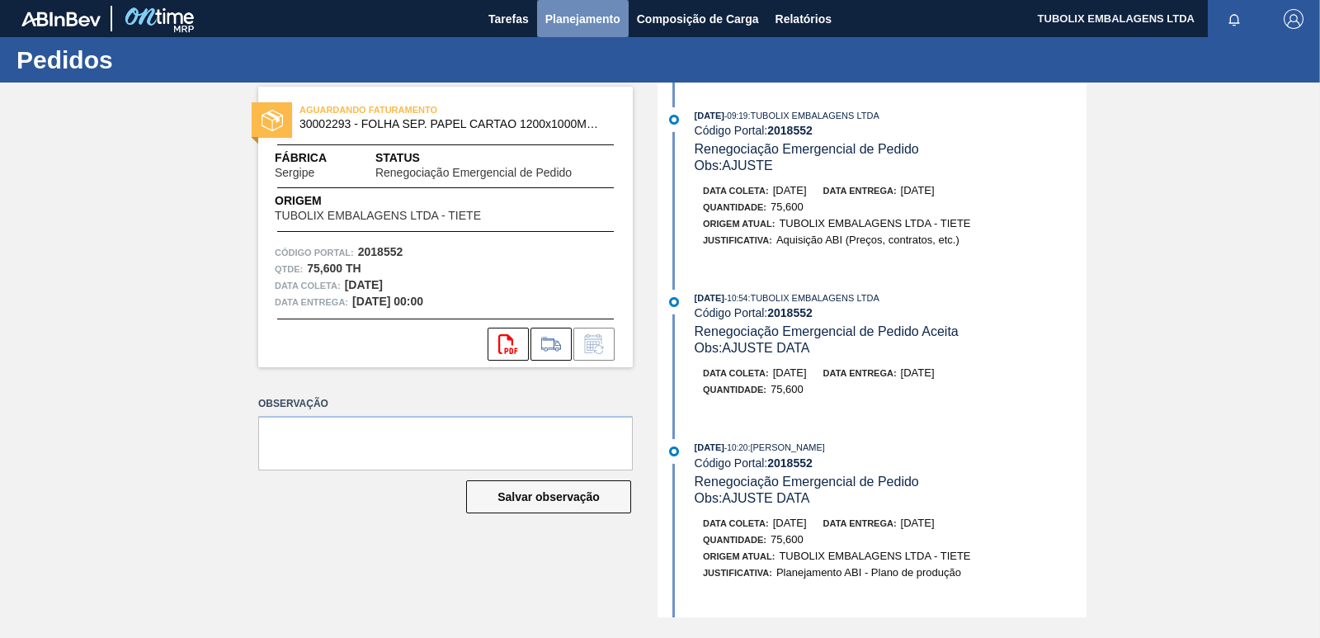
click at [576, 15] on span "Planejamento" at bounding box center [582, 19] width 75 height 20
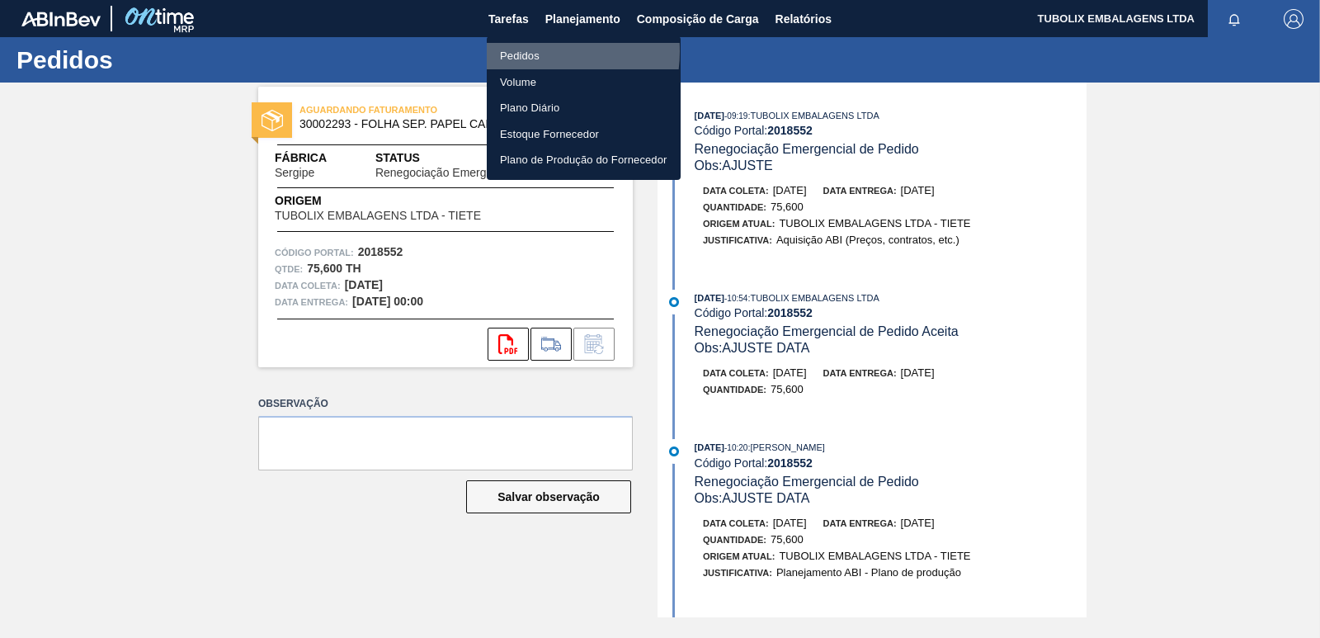
click at [530, 51] on li "Pedidos" at bounding box center [584, 56] width 194 height 26
